Goal: Task Accomplishment & Management: Manage account settings

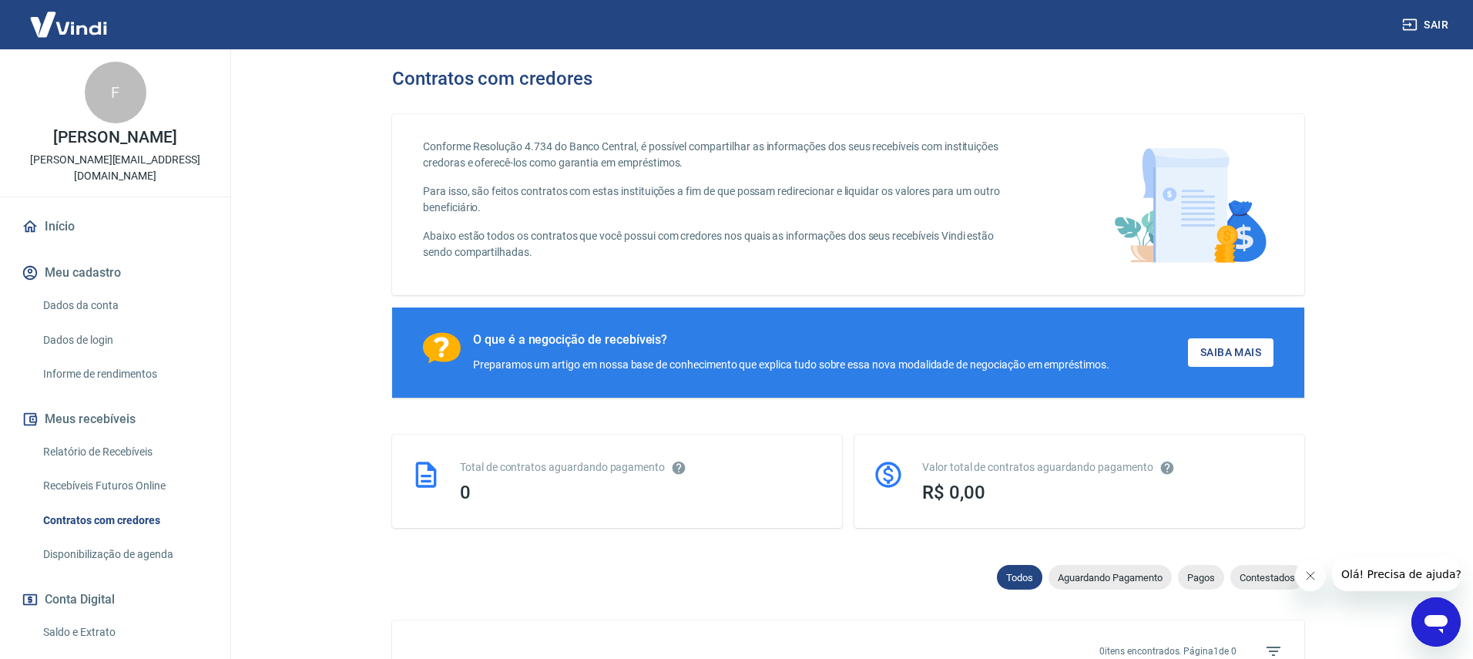
click at [62, 29] on img at bounding box center [68, 24] width 100 height 47
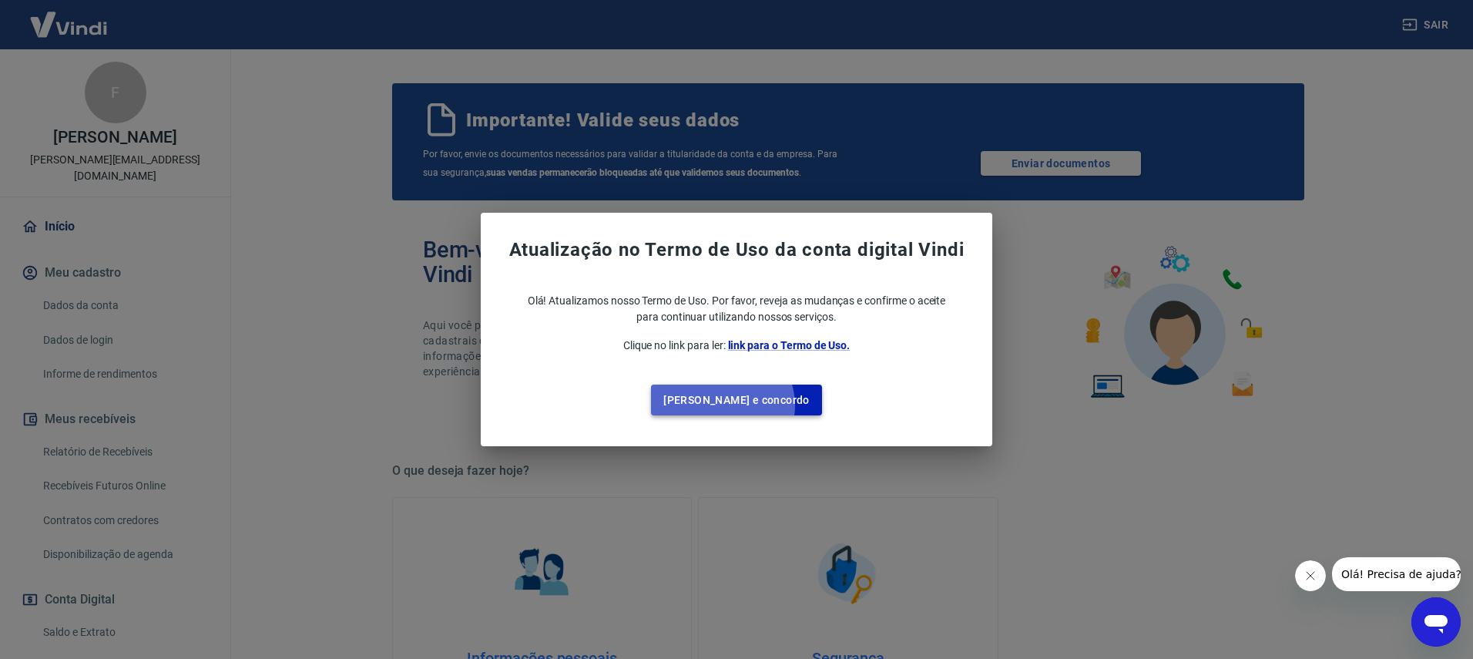
click at [754, 405] on button "Li e concordo" at bounding box center [736, 400] width 171 height 32
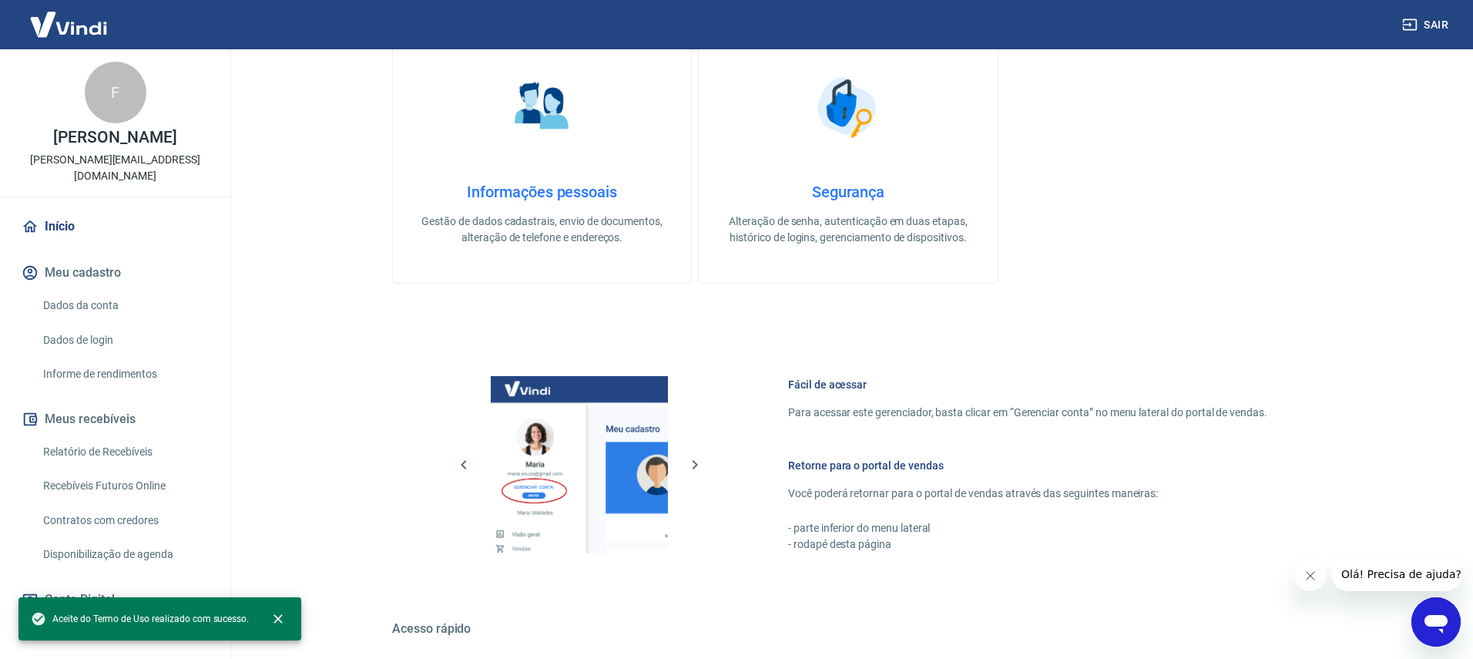
scroll to position [662, 0]
